Goal: Transaction & Acquisition: Purchase product/service

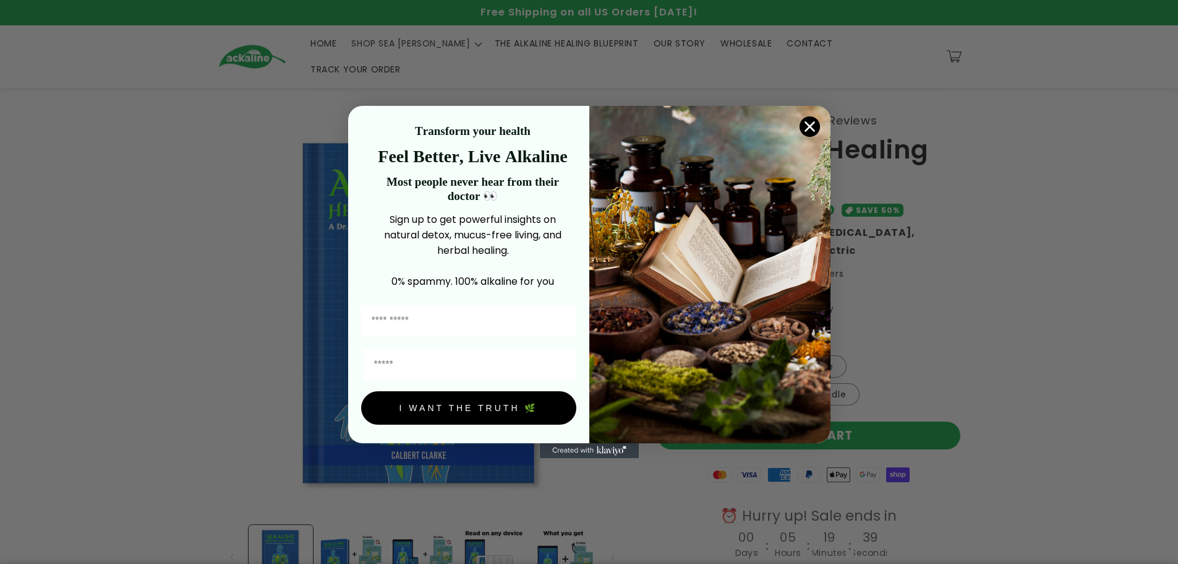
click at [814, 126] on circle "Close dialog" at bounding box center [809, 126] width 20 height 20
